Goal: Transaction & Acquisition: Purchase product/service

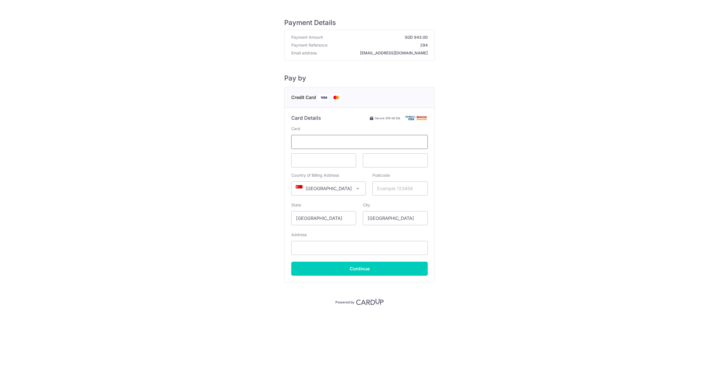
click at [388, 138] on span at bounding box center [359, 142] width 136 height 14
click at [360, 138] on span at bounding box center [359, 142] width 136 height 14
click at [506, 149] on div "Payment Details Payment Amount SGD 943.00 Payment Reference 294 Email address […" at bounding box center [359, 157] width 692 height 297
click at [492, 155] on div "Payment Details Payment Amount SGD 943.00 Payment Reference 294 Email address […" at bounding box center [359, 157] width 692 height 297
click at [349, 136] on span at bounding box center [359, 142] width 136 height 14
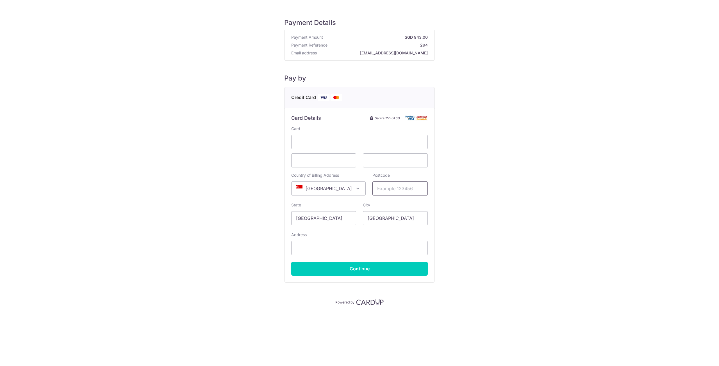
click at [392, 190] on input "Postcode" at bounding box center [399, 189] width 55 height 14
click at [379, 189] on input "Postcode" at bounding box center [399, 189] width 55 height 14
type input "098416"
click at [333, 247] on input "Address" at bounding box center [359, 248] width 136 height 14
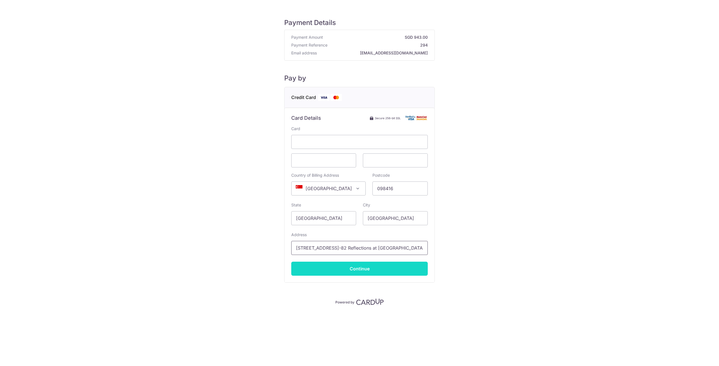
type input "[STREET_ADDRESS]-82 Reflections at [GEOGRAPHIC_DATA]"
click at [371, 270] on input "Continue" at bounding box center [359, 269] width 136 height 14
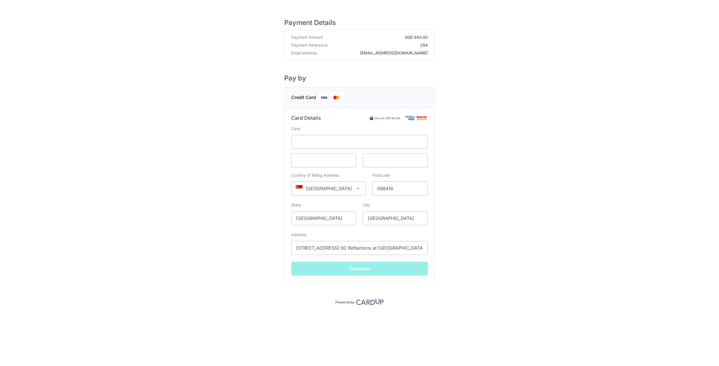
type input "**** 0540"
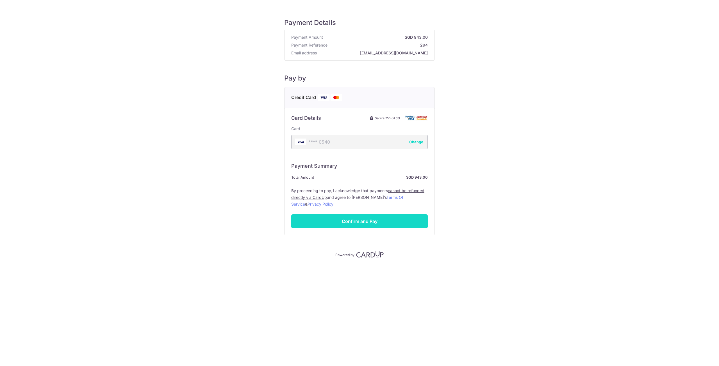
click at [367, 223] on input "Confirm and Pay" at bounding box center [359, 222] width 136 height 14
